Goal: Find specific page/section: Find specific page/section

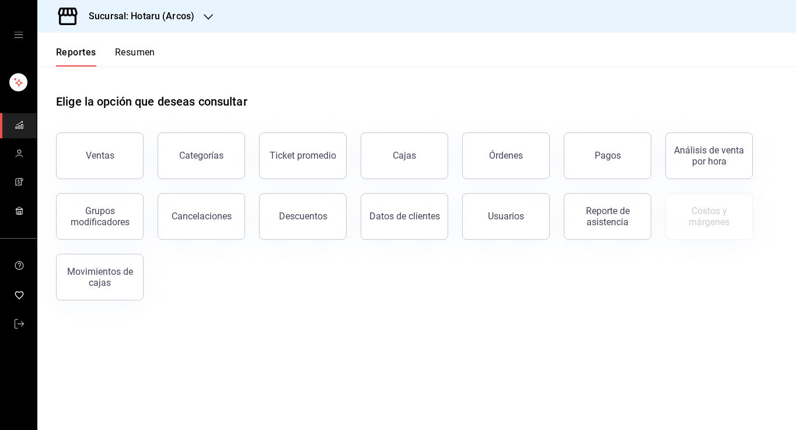
click at [144, 52] on button "Resumen" at bounding box center [135, 57] width 40 height 20
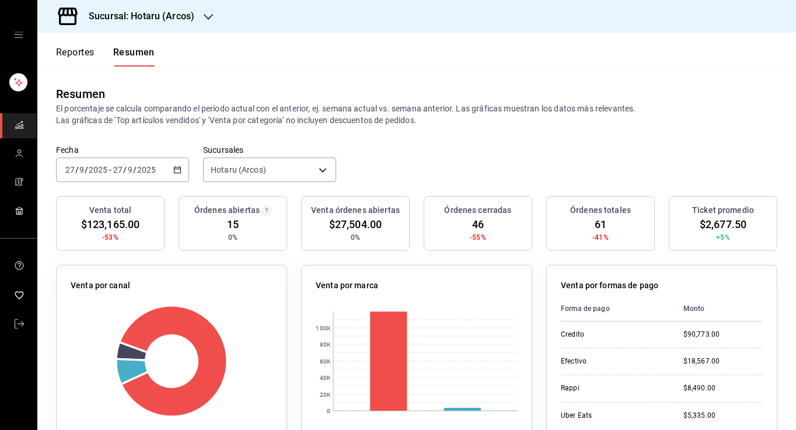
click at [71, 53] on button "Reportes" at bounding box center [75, 57] width 39 height 20
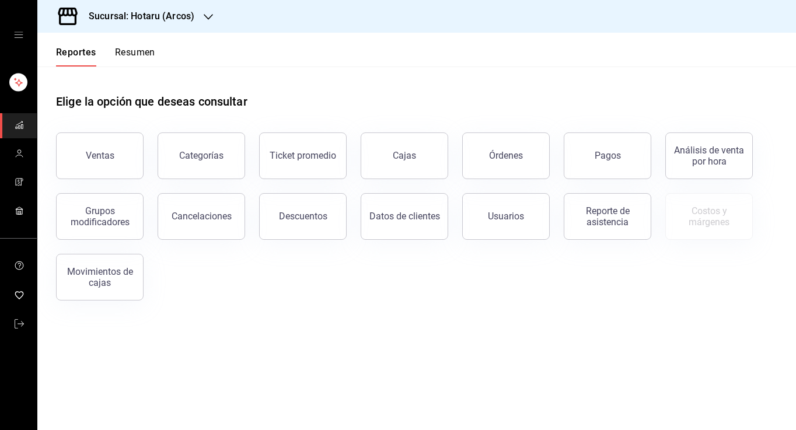
click at [211, 12] on icon "button" at bounding box center [208, 16] width 9 height 9
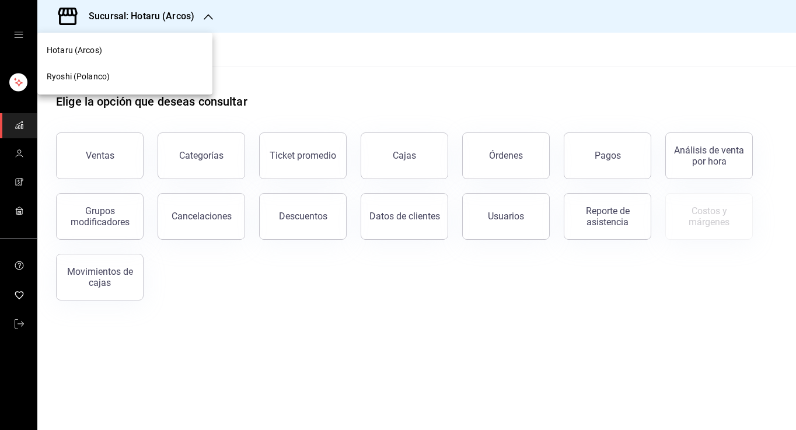
click at [85, 74] on span "Ryoshi (Polanco)" at bounding box center [78, 77] width 63 height 12
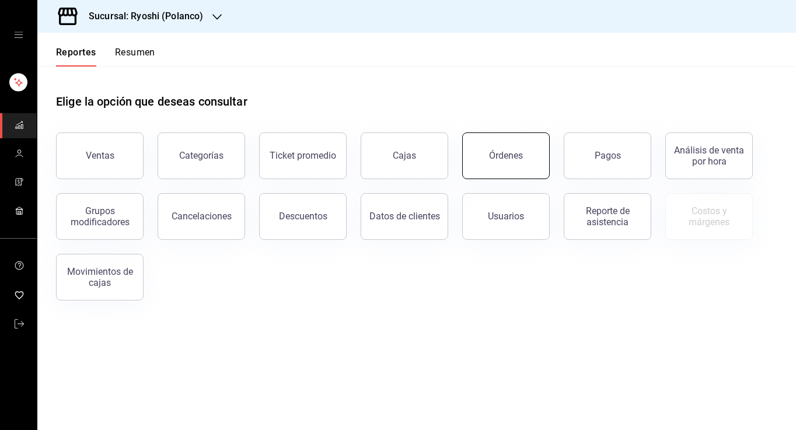
click at [518, 161] on button "Órdenes" at bounding box center [506, 155] width 88 height 47
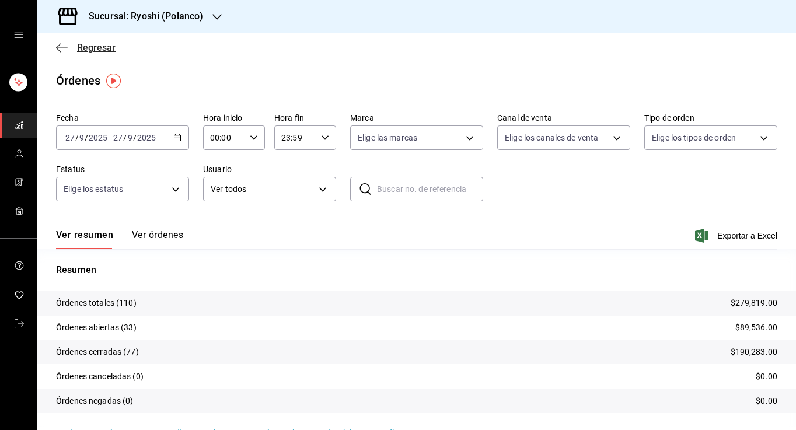
click at [59, 48] on icon "button" at bounding box center [62, 47] width 12 height 1
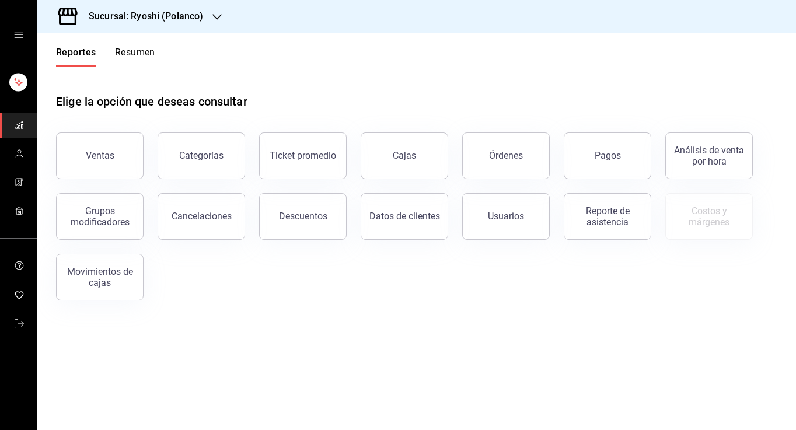
click at [123, 55] on button "Resumen" at bounding box center [135, 57] width 40 height 20
